Goal: Task Accomplishment & Management: Use online tool/utility

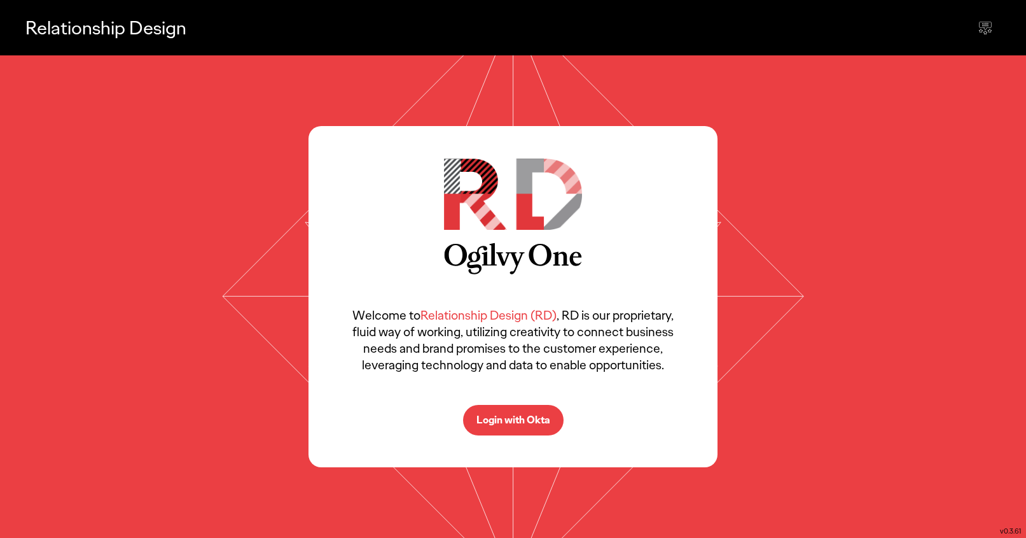
click at [531, 411] on button "Login with Okta" at bounding box center [513, 420] width 101 height 31
click at [502, 421] on p "Login with Okta" at bounding box center [514, 420] width 74 height 10
click at [502, 419] on p "Login with Okta" at bounding box center [514, 420] width 74 height 10
click at [484, 419] on p "Login with Okta" at bounding box center [514, 420] width 74 height 10
click at [483, 417] on p "Login with Okta" at bounding box center [514, 420] width 74 height 10
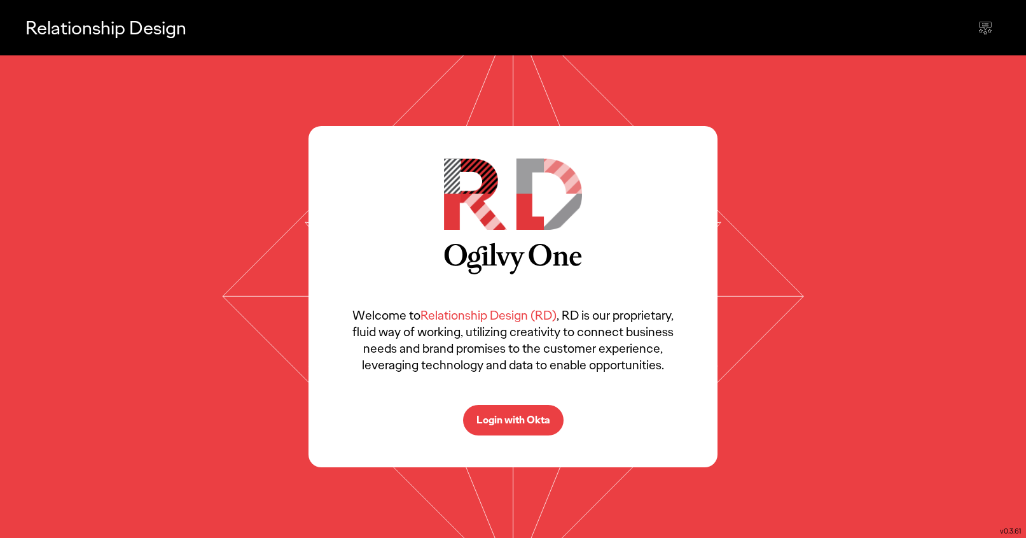
click at [517, 415] on p "Login with Okta" at bounding box center [514, 420] width 74 height 10
click at [505, 421] on p "Login with Okta" at bounding box center [514, 420] width 74 height 10
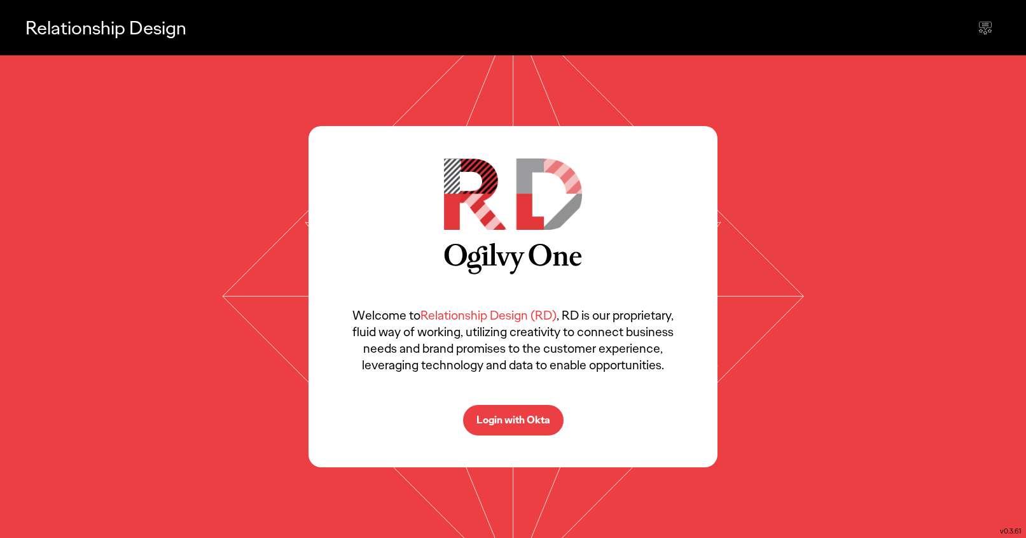
click at [505, 421] on p "Login with Okta" at bounding box center [514, 420] width 74 height 10
click at [741, 324] on icon at bounding box center [513, 296] width 592 height 482
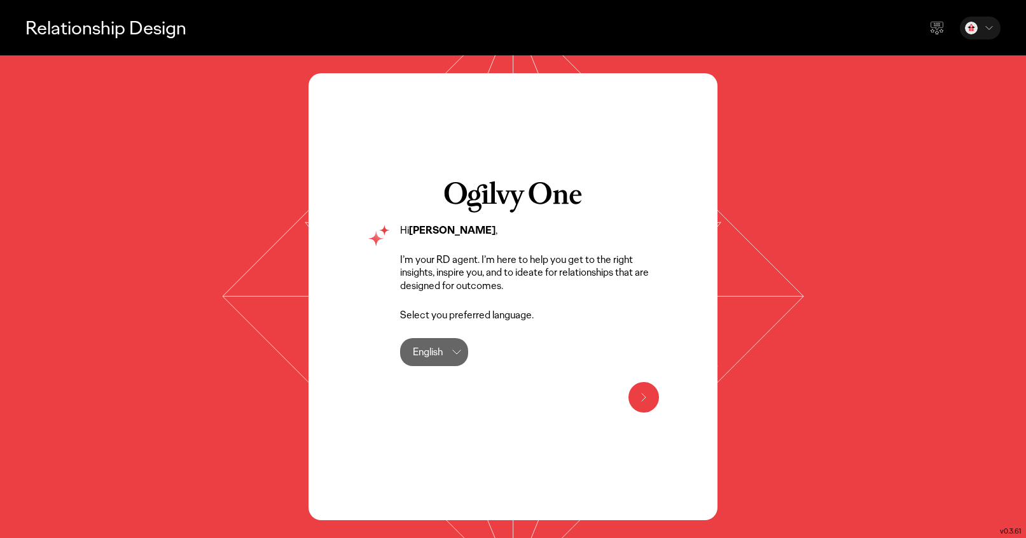
click at [646, 398] on icon at bounding box center [643, 396] width 15 height 15
